Goal: Information Seeking & Learning: Learn about a topic

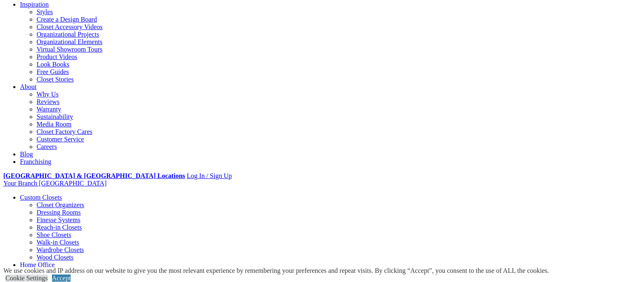
scroll to position [149, 0]
drag, startPoint x: 357, startPoint y: 161, endPoint x: 357, endPoint y: 169, distance: 7.5
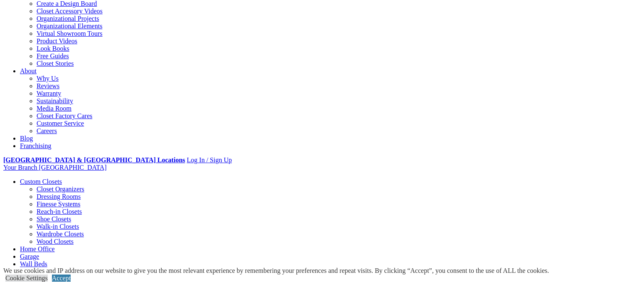
scroll to position [0, 0]
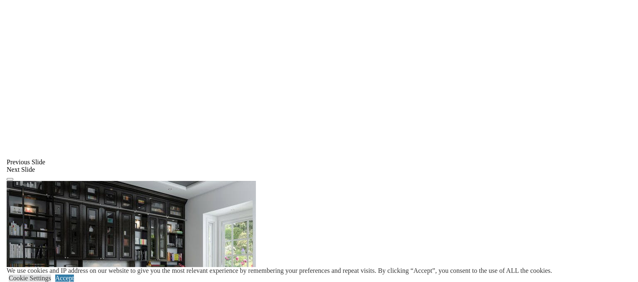
scroll to position [658, 0]
